Goal: Find contact information: Find contact information

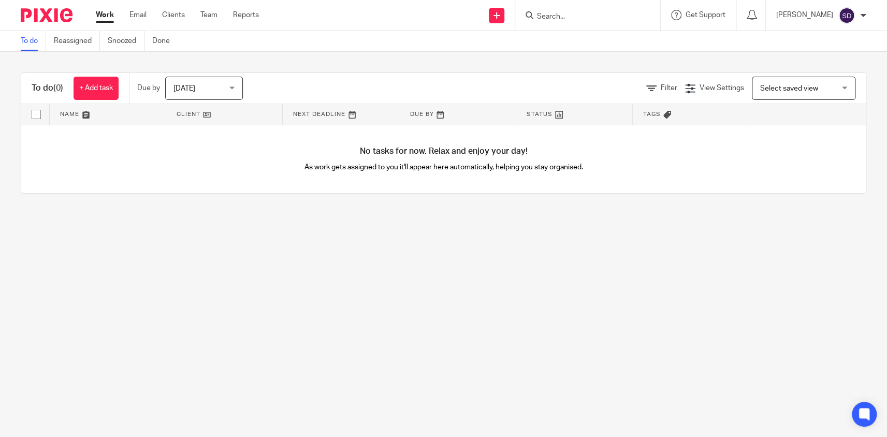
click at [580, 16] on input "Search" at bounding box center [582, 16] width 93 height 9
click at [537, 15] on div at bounding box center [586, 15] width 121 height 13
click at [565, 8] on div at bounding box center [587, 15] width 145 height 31
click at [563, 13] on input "Search" at bounding box center [582, 16] width 93 height 9
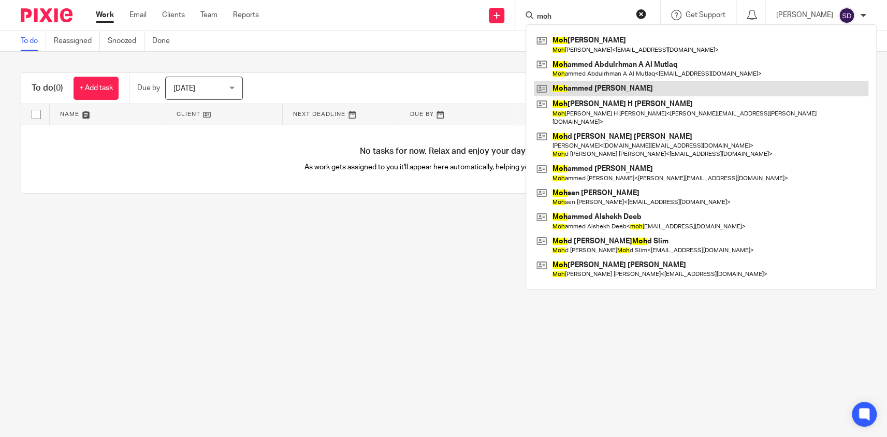
type input "moh"
click at [601, 85] on link at bounding box center [701, 89] width 334 height 16
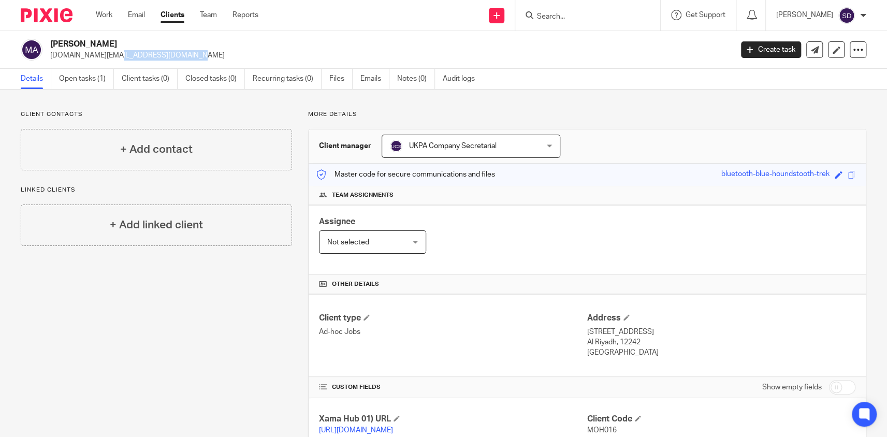
drag, startPoint x: 50, startPoint y: 54, endPoint x: 139, endPoint y: 57, distance: 89.1
click at [139, 57] on div "Mohammed Raaid Ali mraaid.edu@gmail.com" at bounding box center [373, 50] width 705 height 22
copy p "mraaid.edu@gmail.com"
click at [562, 19] on input "Search" at bounding box center [582, 16] width 93 height 9
type input "gko"
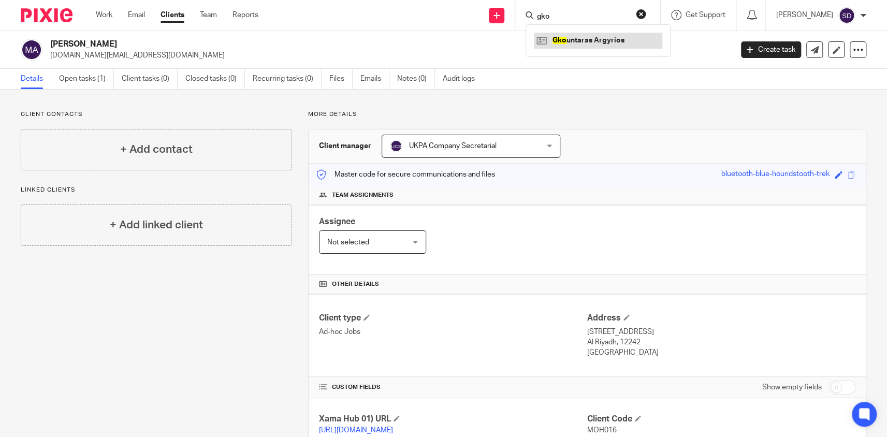
click at [567, 40] on link at bounding box center [598, 41] width 128 height 16
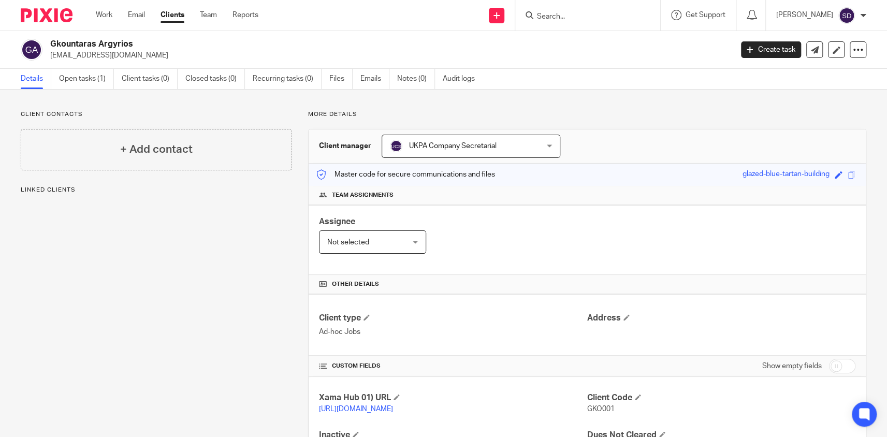
click at [78, 42] on h2 "Gkountaras Argyrios" at bounding box center [320, 44] width 540 height 11
copy div "Gkountaras Argyrios"
click at [69, 46] on h2 "Gkountaras Argyrios" at bounding box center [320, 44] width 540 height 11
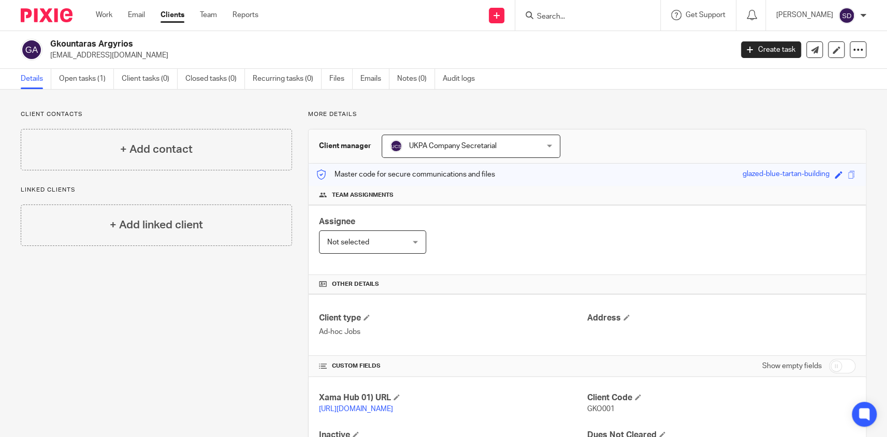
click at [69, 46] on h2 "Gkountaras Argyrios" at bounding box center [320, 44] width 540 height 11
click at [120, 41] on h2 "Gkountaras Argyrios" at bounding box center [320, 44] width 540 height 11
click at [120, 42] on h2 "Gkountaras Argyrios" at bounding box center [320, 44] width 540 height 11
copy h2 "Argyrios"
click at [121, 46] on h2 "Gkountaras Argyrios" at bounding box center [320, 44] width 540 height 11
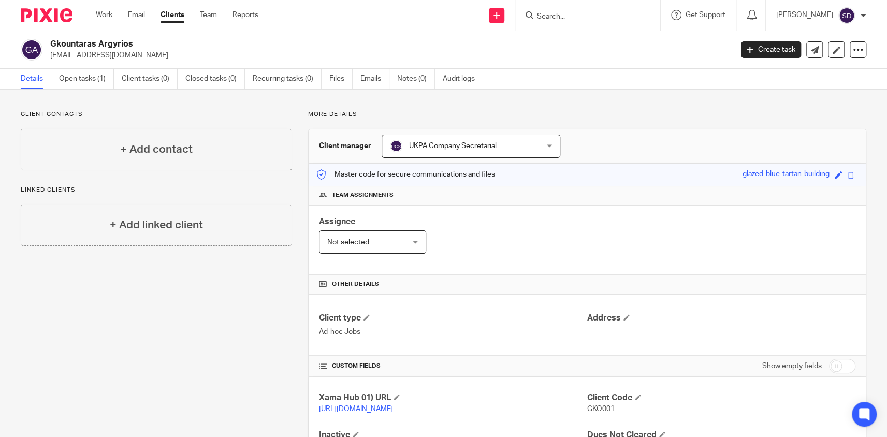
click at [124, 55] on p "agkountaras@globalseaways.com" at bounding box center [387, 55] width 675 height 10
copy main "agkountaras@globalseaways.com Create task Update from Companies House Export da…"
click at [95, 39] on h2 "Gkountaras Argyrios" at bounding box center [320, 44] width 540 height 11
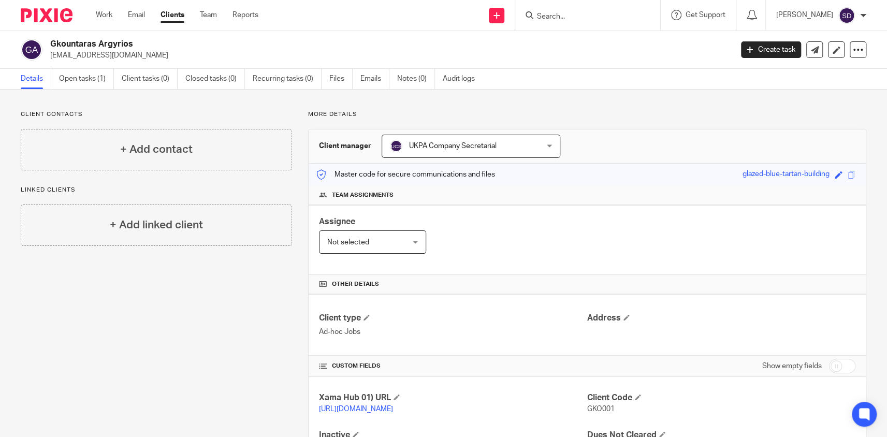
click at [95, 39] on h2 "Gkountaras Argyrios" at bounding box center [320, 44] width 540 height 11
copy div "Gkountaras Argyrios"
